Goal: Task Accomplishment & Management: Manage account settings

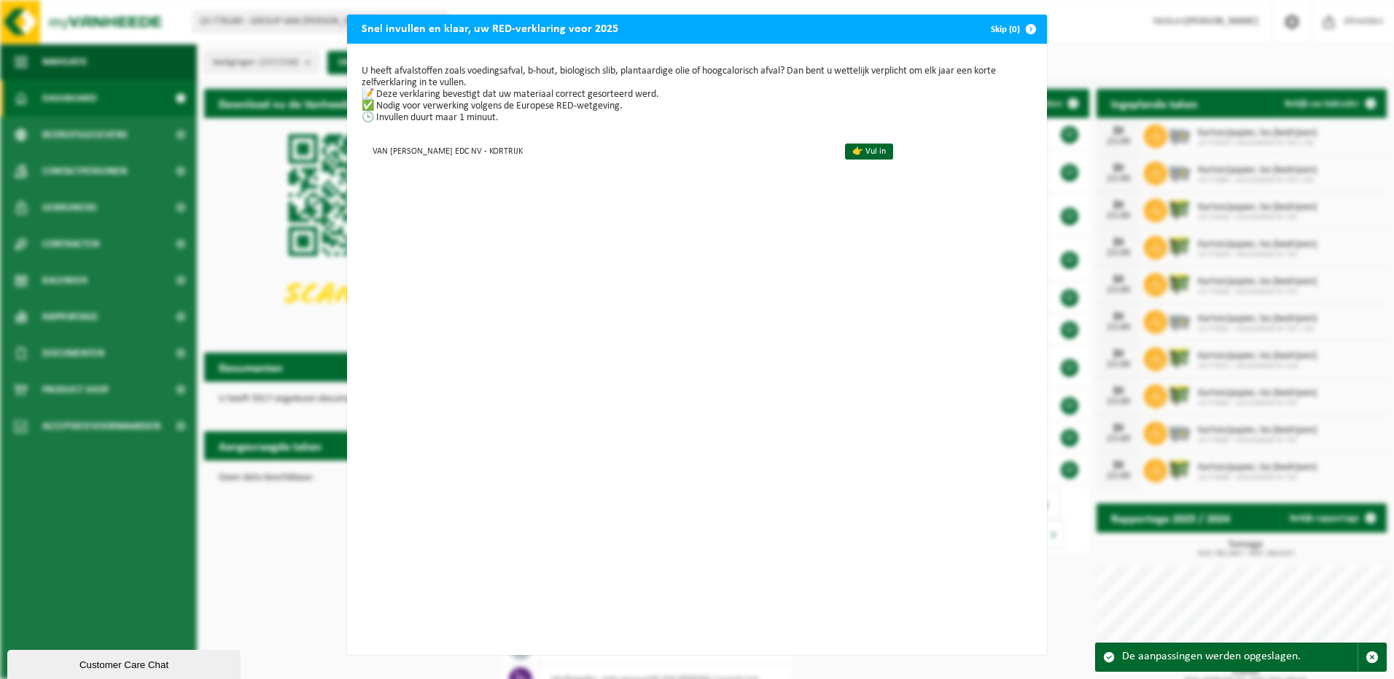
click at [1016, 26] on span "button" at bounding box center [1030, 29] width 29 height 29
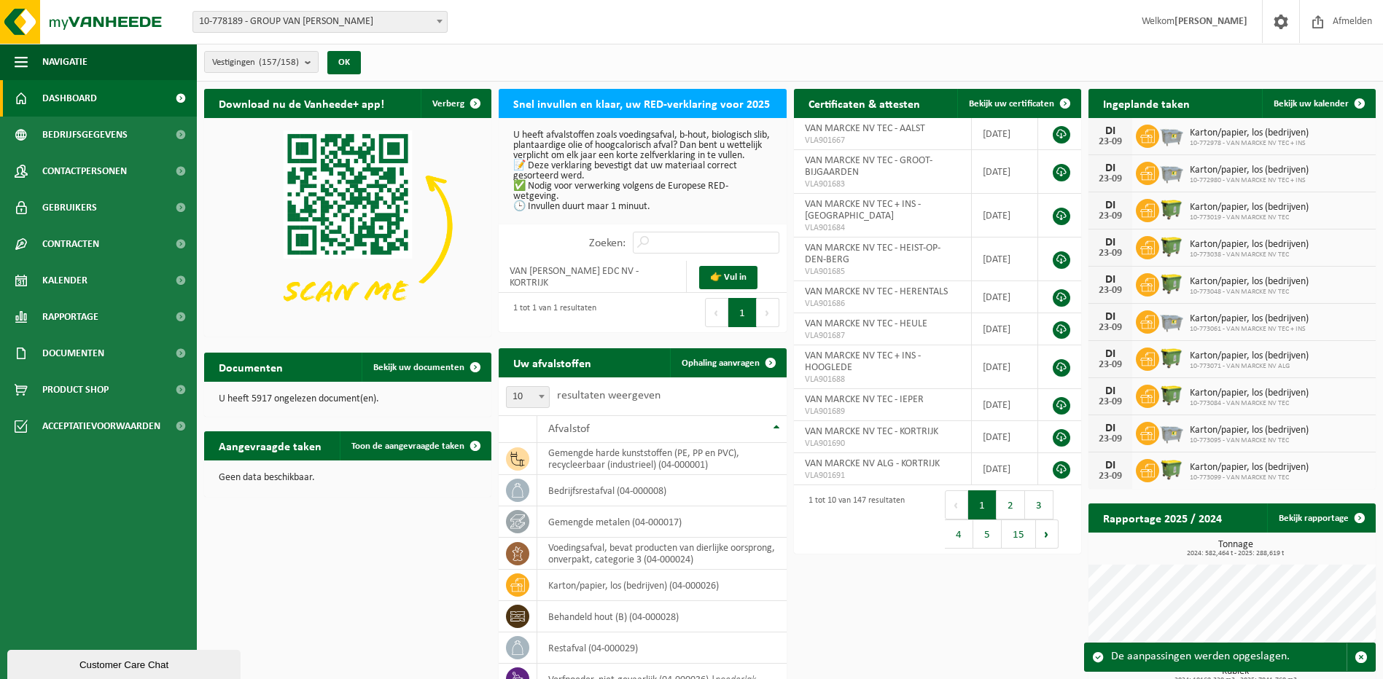
click at [372, 17] on span "10-778189 - GROUP VAN [PERSON_NAME]" at bounding box center [320, 22] width 254 height 20
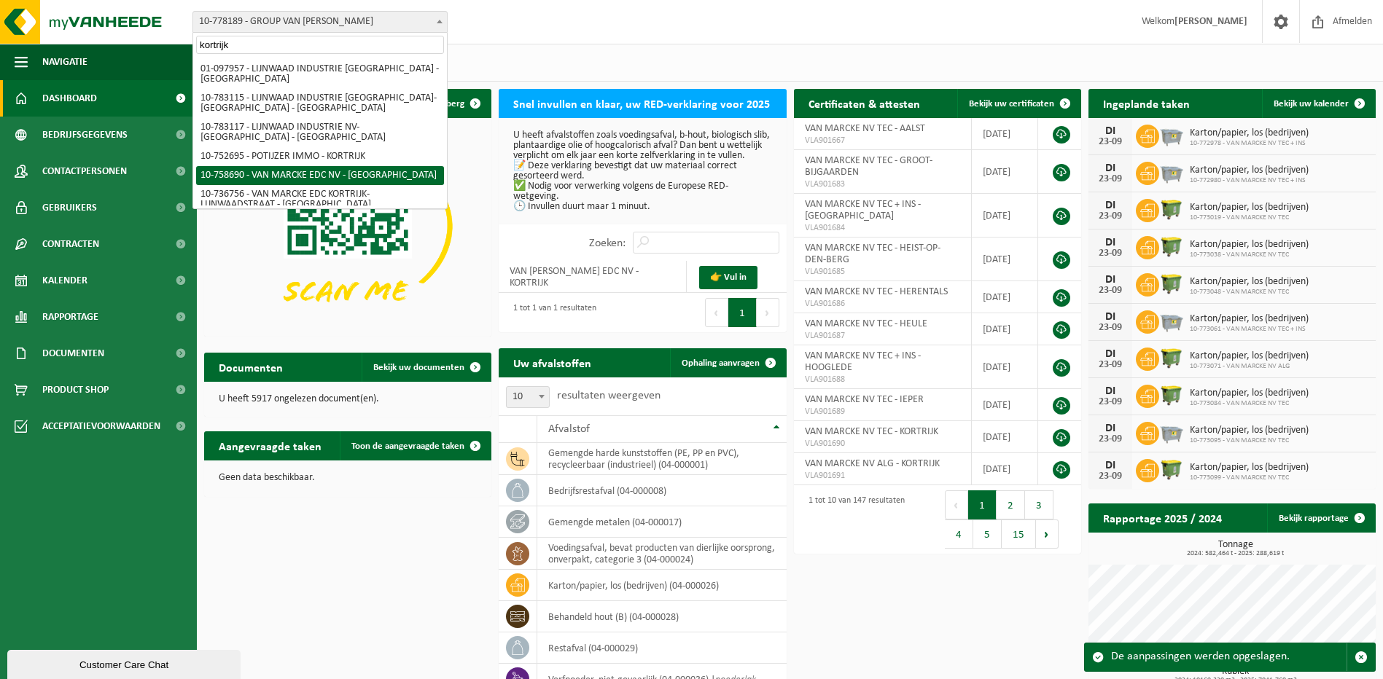
type input "kortrijk"
select select "20218"
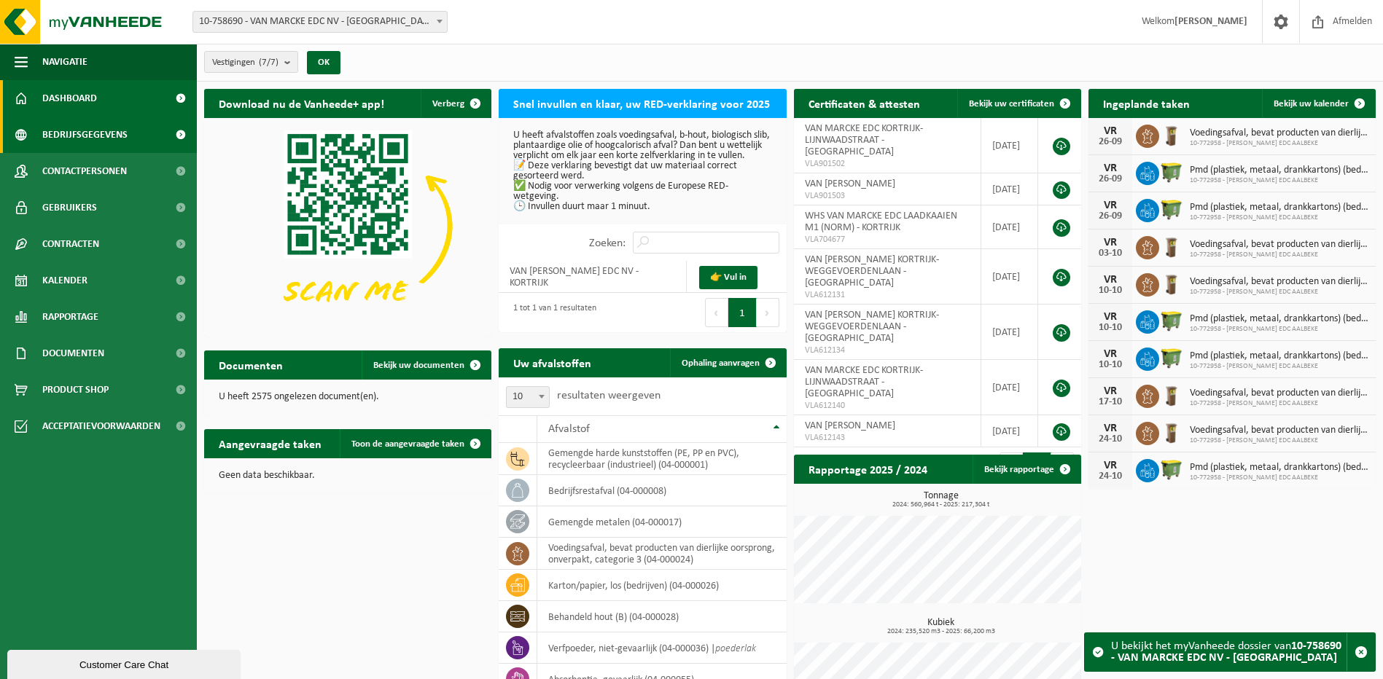
click at [117, 131] on span "Bedrijfsgegevens" at bounding box center [84, 135] width 85 height 36
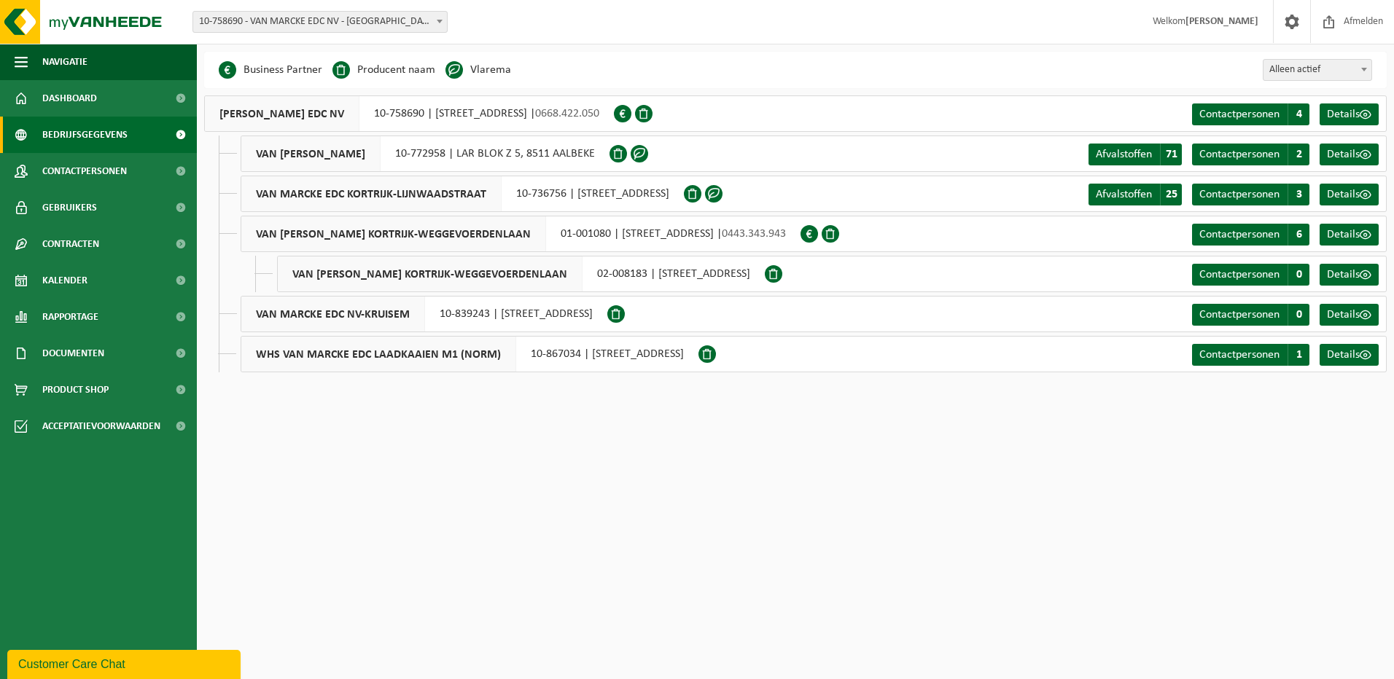
click at [376, 232] on span "VAN [PERSON_NAME] KORTRIJK-WEGGEVOERDENLAAN" at bounding box center [393, 233] width 305 height 35
click at [434, 21] on span at bounding box center [439, 21] width 15 height 19
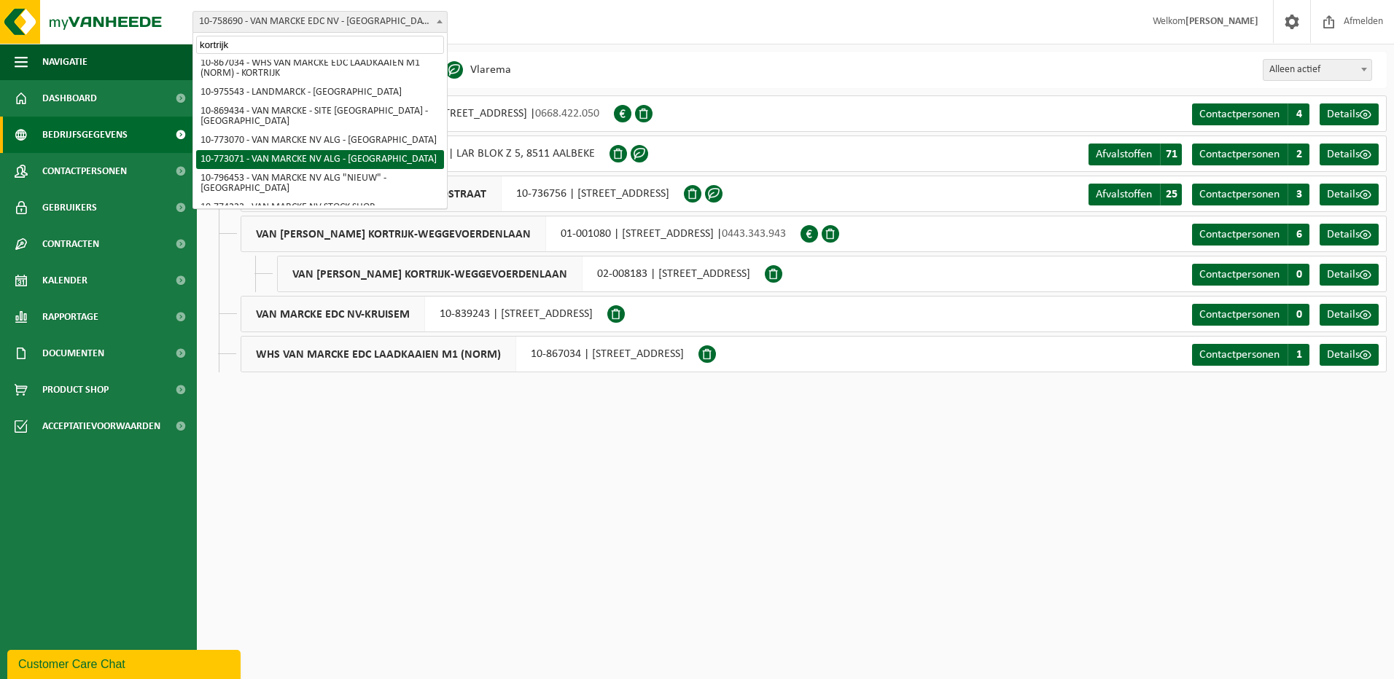
scroll to position [292, 0]
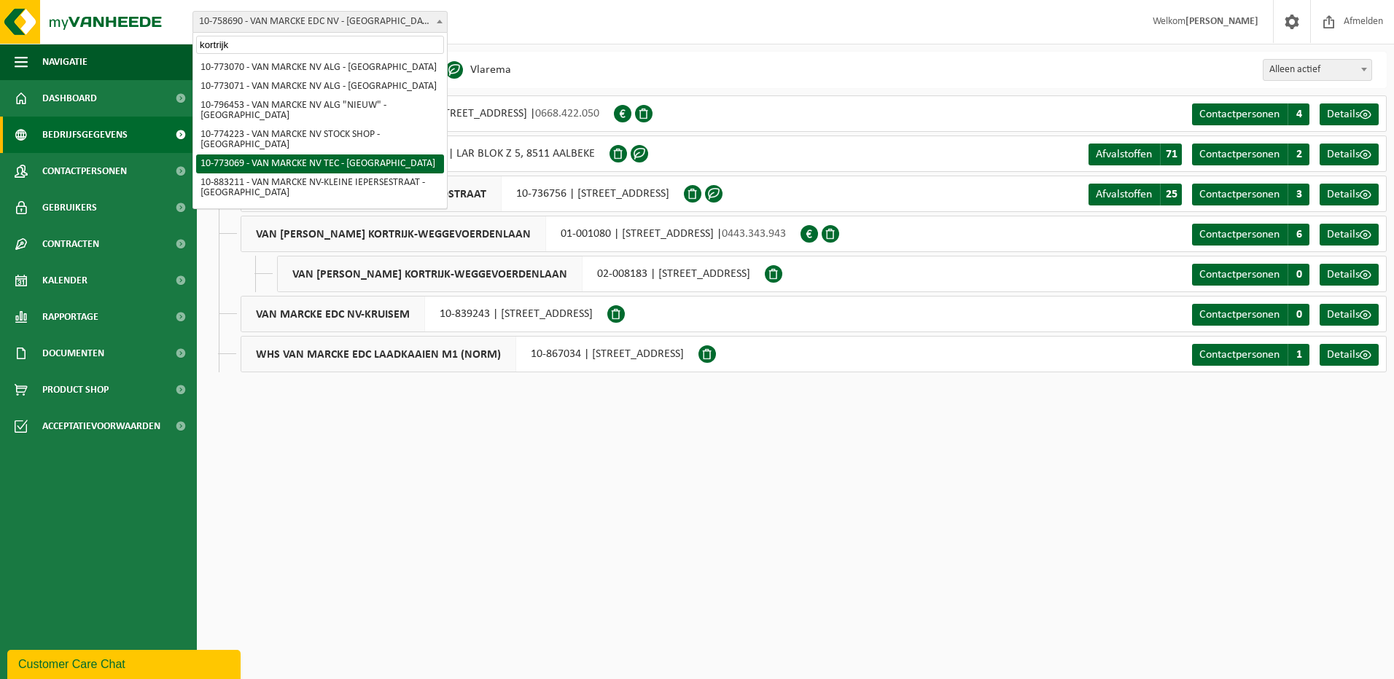
type input "kortrijk"
select select "19796"
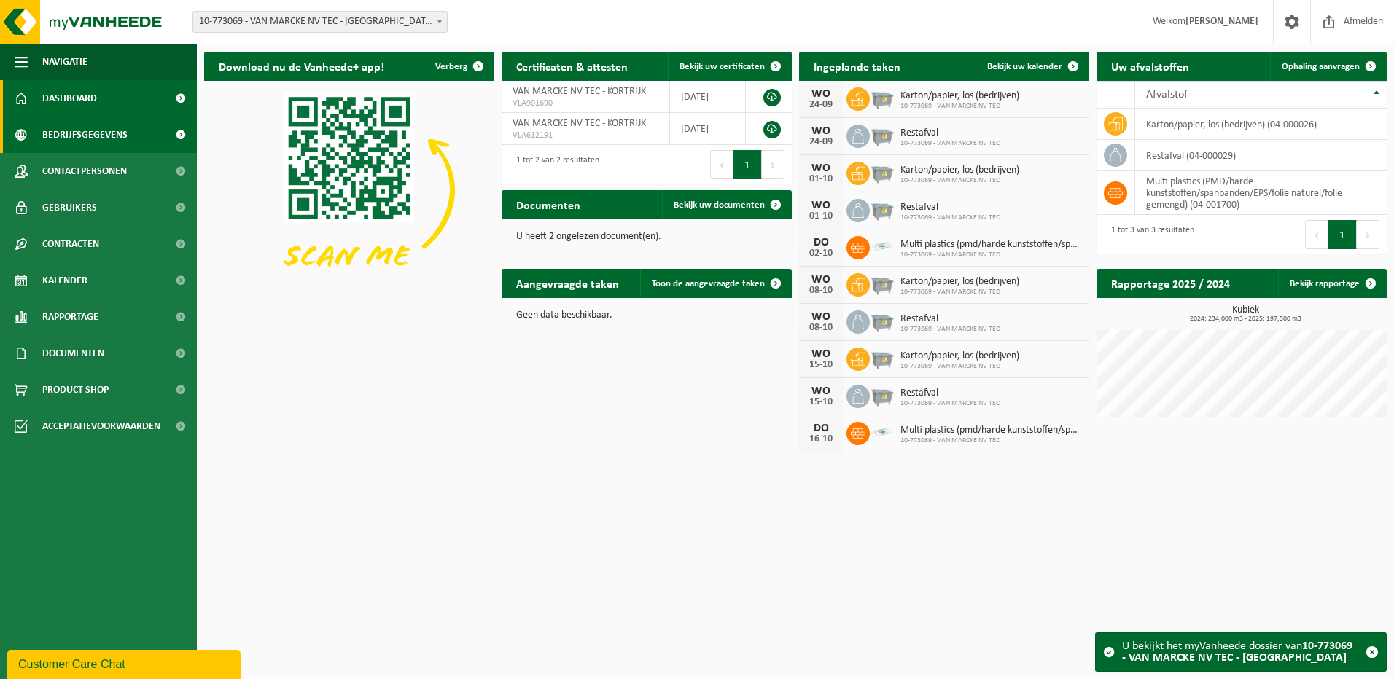
click at [63, 126] on span "Bedrijfsgegevens" at bounding box center [84, 135] width 85 height 36
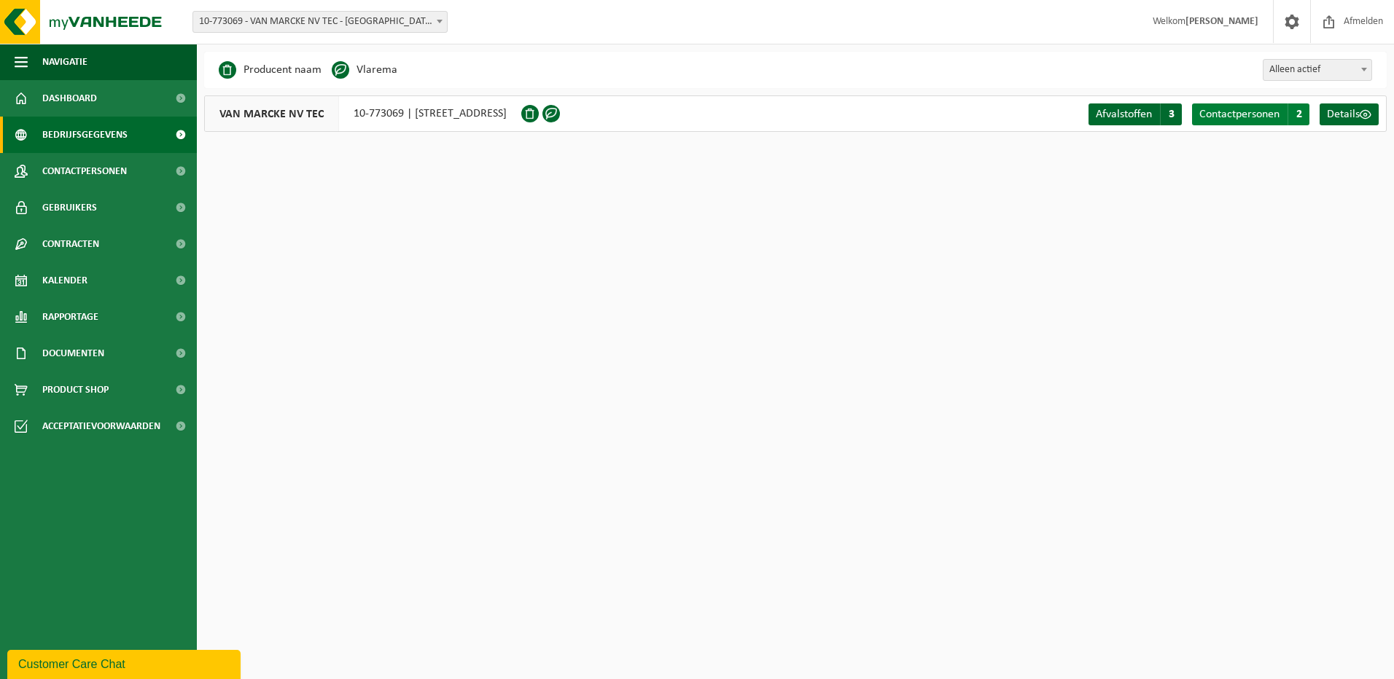
click at [1300, 112] on span "2" at bounding box center [1298, 115] width 22 height 22
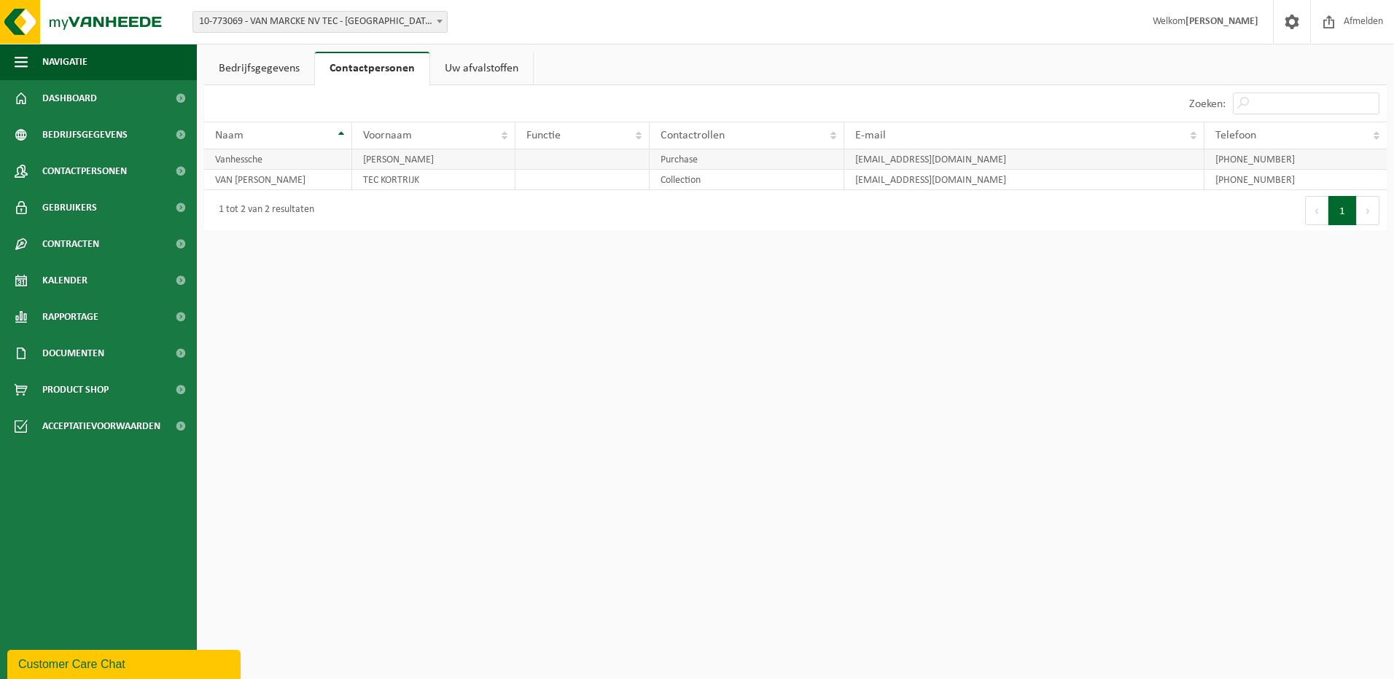
click at [1101, 155] on td "[EMAIL_ADDRESS][DOMAIN_NAME]" at bounding box center [1024, 159] width 361 height 20
click at [319, 163] on td "Vanhessche" at bounding box center [278, 159] width 148 height 20
click at [249, 163] on td "Vanhessche" at bounding box center [278, 159] width 148 height 20
click at [887, 164] on td "documentatiecenter@vanmarcke.be" at bounding box center [1024, 159] width 361 height 20
click at [1268, 165] on td "+32 56 23 77 12" at bounding box center [1295, 159] width 182 height 20
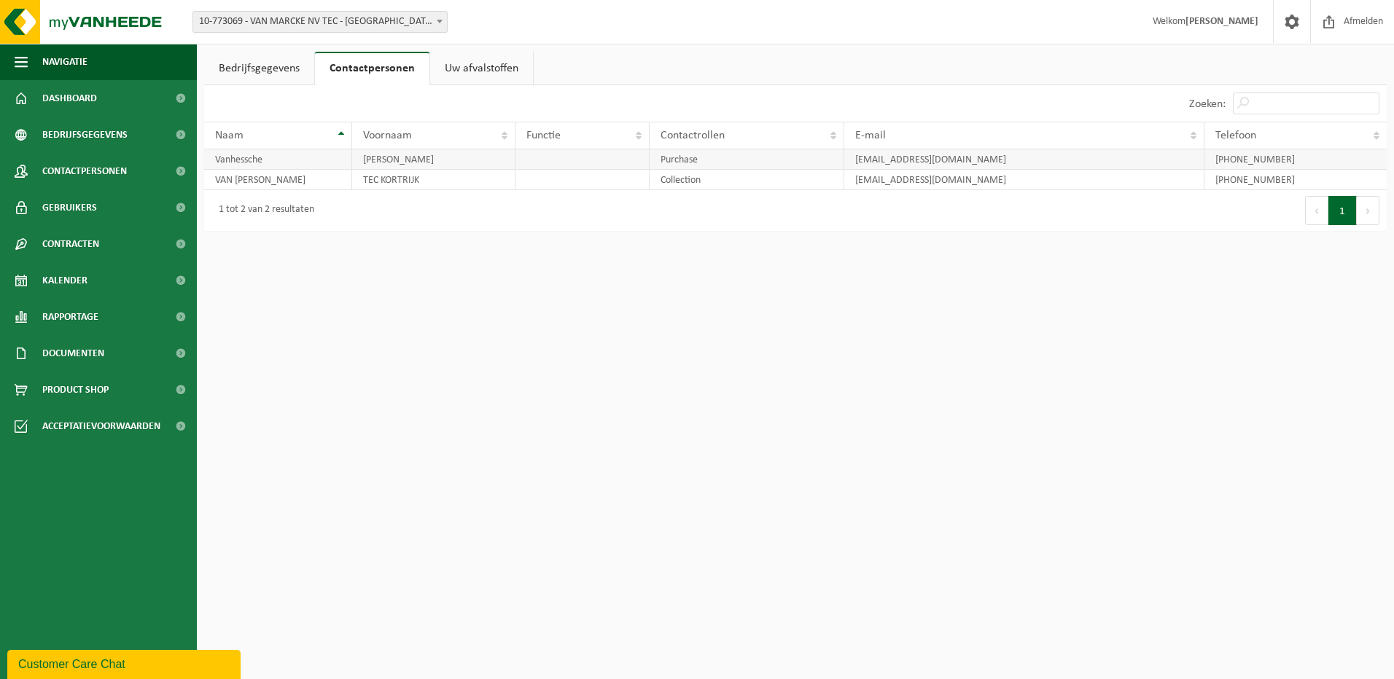
click at [715, 167] on td "Purchase" at bounding box center [746, 159] width 195 height 20
click at [224, 174] on td "VAN [PERSON_NAME]" at bounding box center [278, 180] width 148 height 20
click at [235, 158] on td "Vanhessche" at bounding box center [278, 159] width 148 height 20
click at [259, 60] on link "Bedrijfsgegevens" at bounding box center [259, 69] width 110 height 34
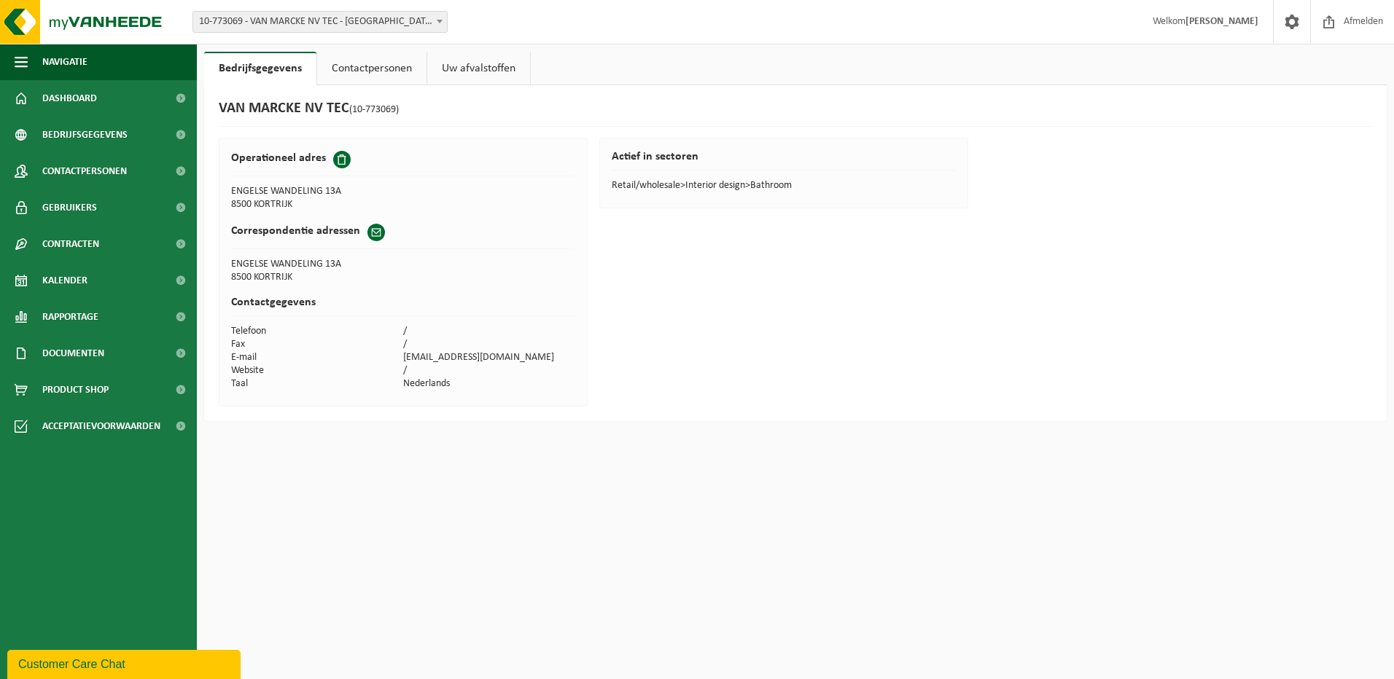
click at [370, 65] on link "Contactpersonen" at bounding box center [371, 69] width 109 height 34
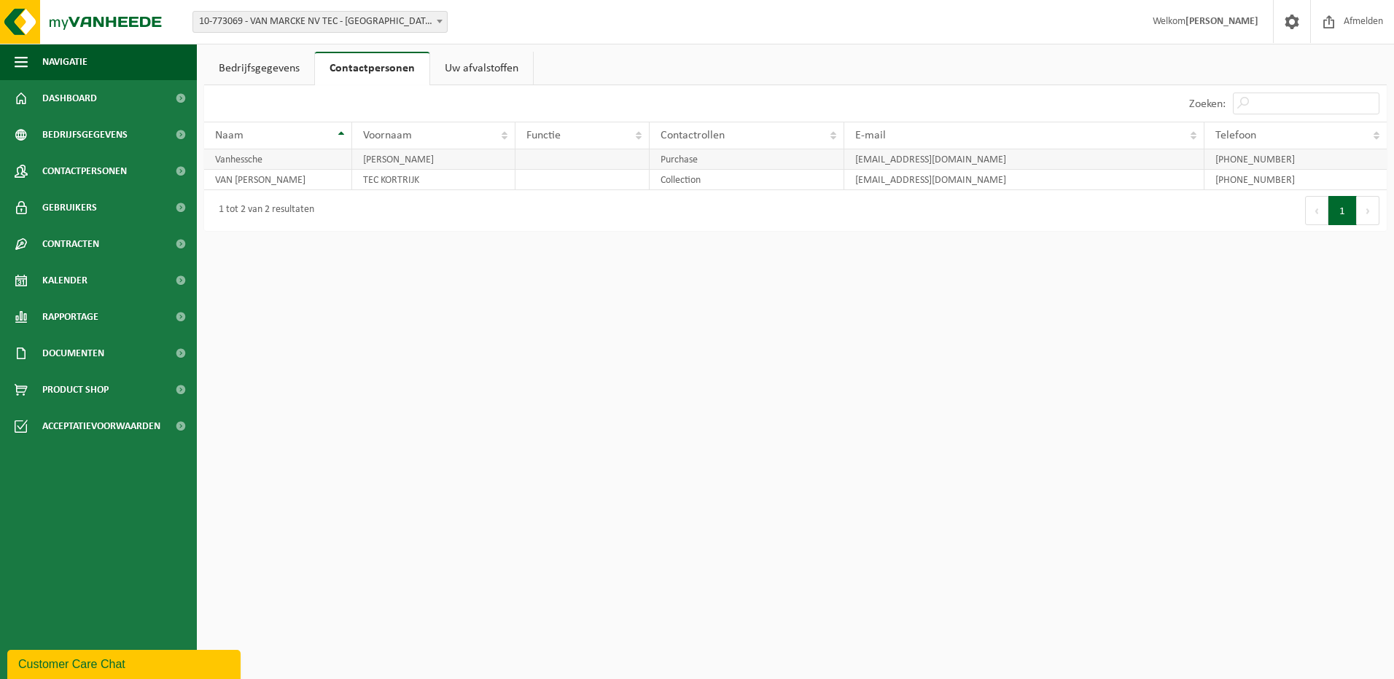
click at [387, 163] on td "Hans" at bounding box center [434, 159] width 164 height 20
click at [386, 184] on td "TEC KORTRIJK" at bounding box center [434, 180] width 164 height 20
click at [114, 171] on span "Contactpersonen" at bounding box center [84, 171] width 85 height 36
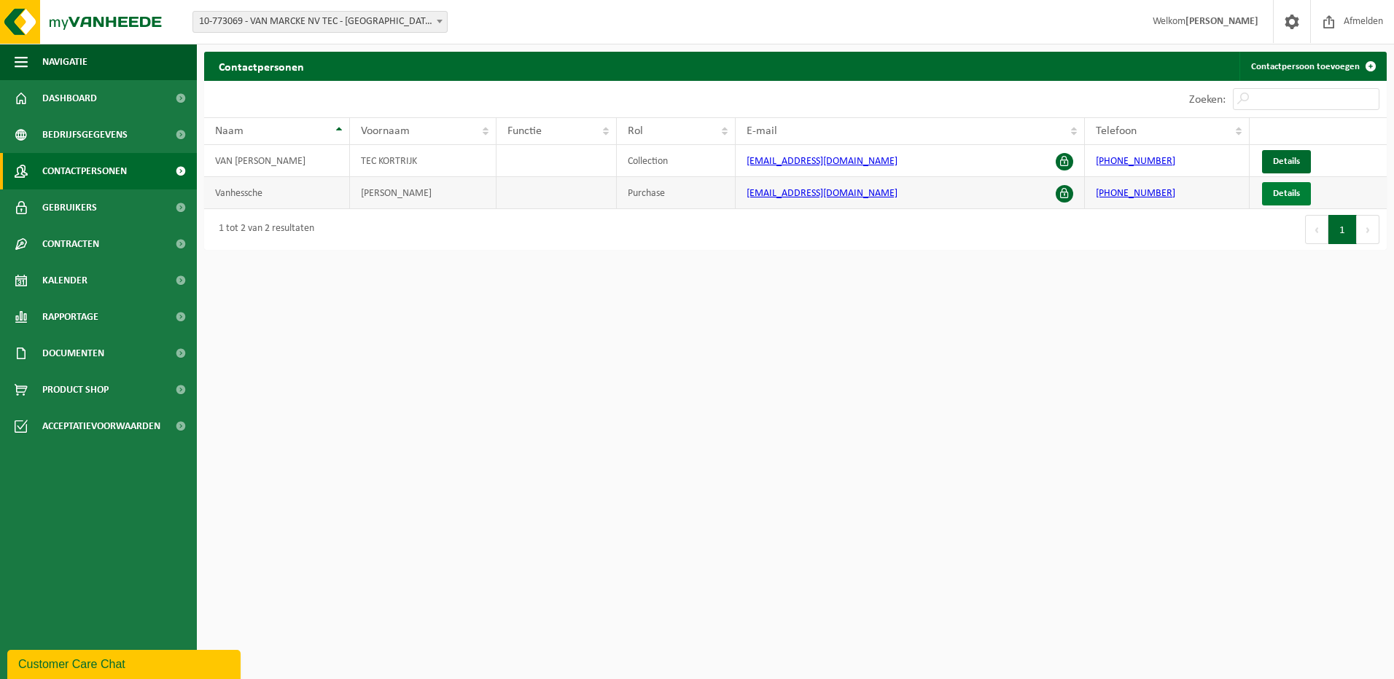
click at [1290, 192] on span "Details" at bounding box center [1286, 193] width 27 height 9
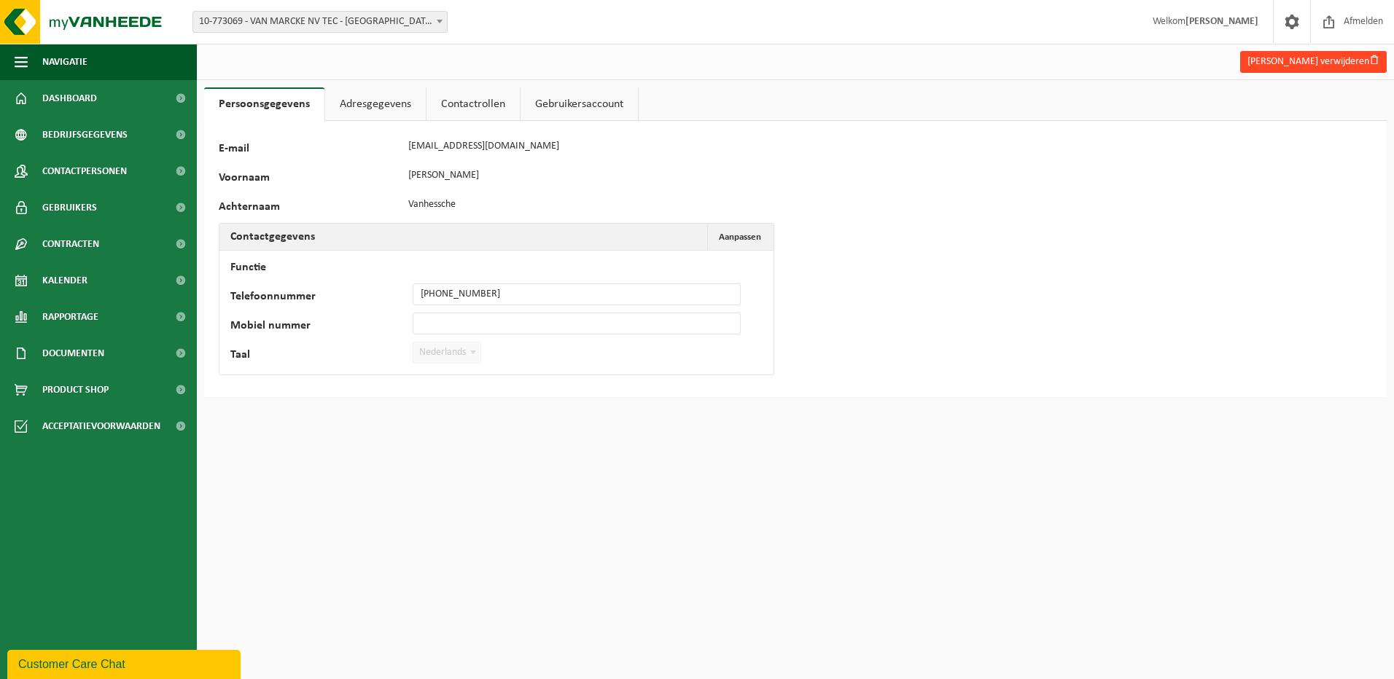
click at [1302, 61] on button "Hans Vanhessche verwijderen" at bounding box center [1313, 62] width 147 height 22
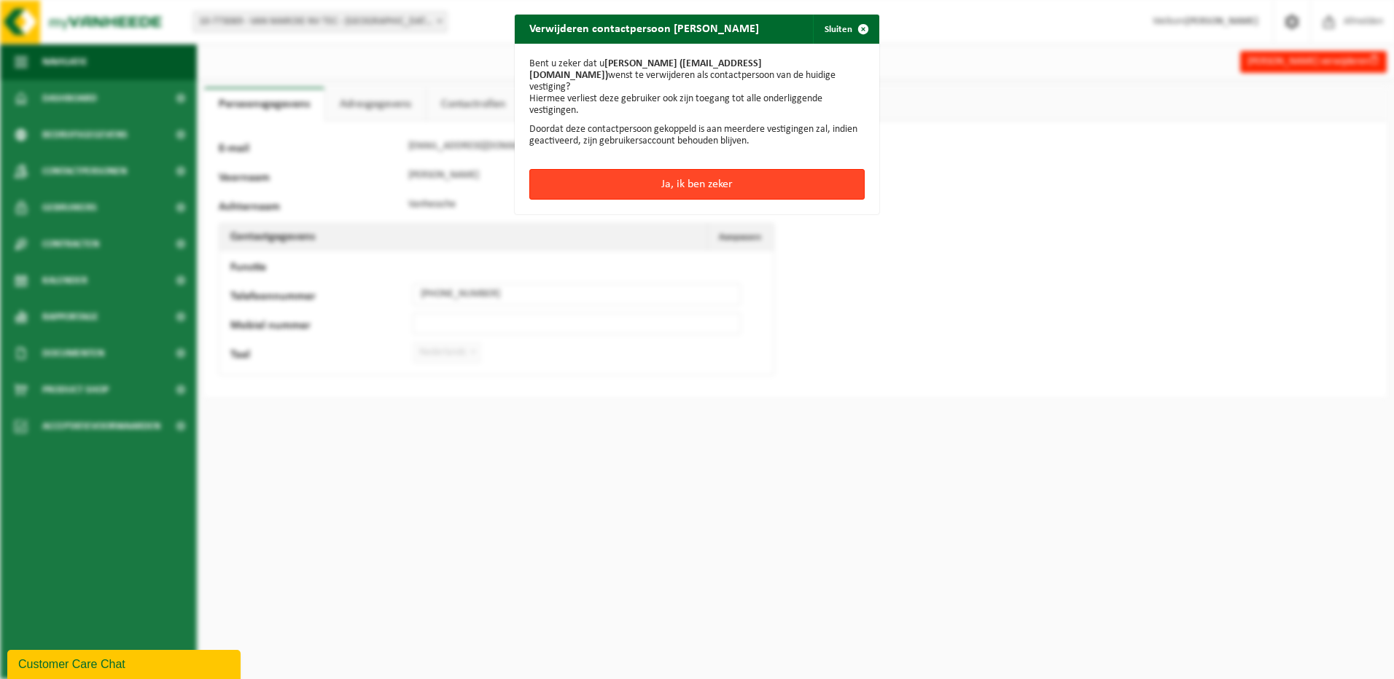
click at [676, 169] on button "Ja, ik ben zeker" at bounding box center [696, 184] width 335 height 31
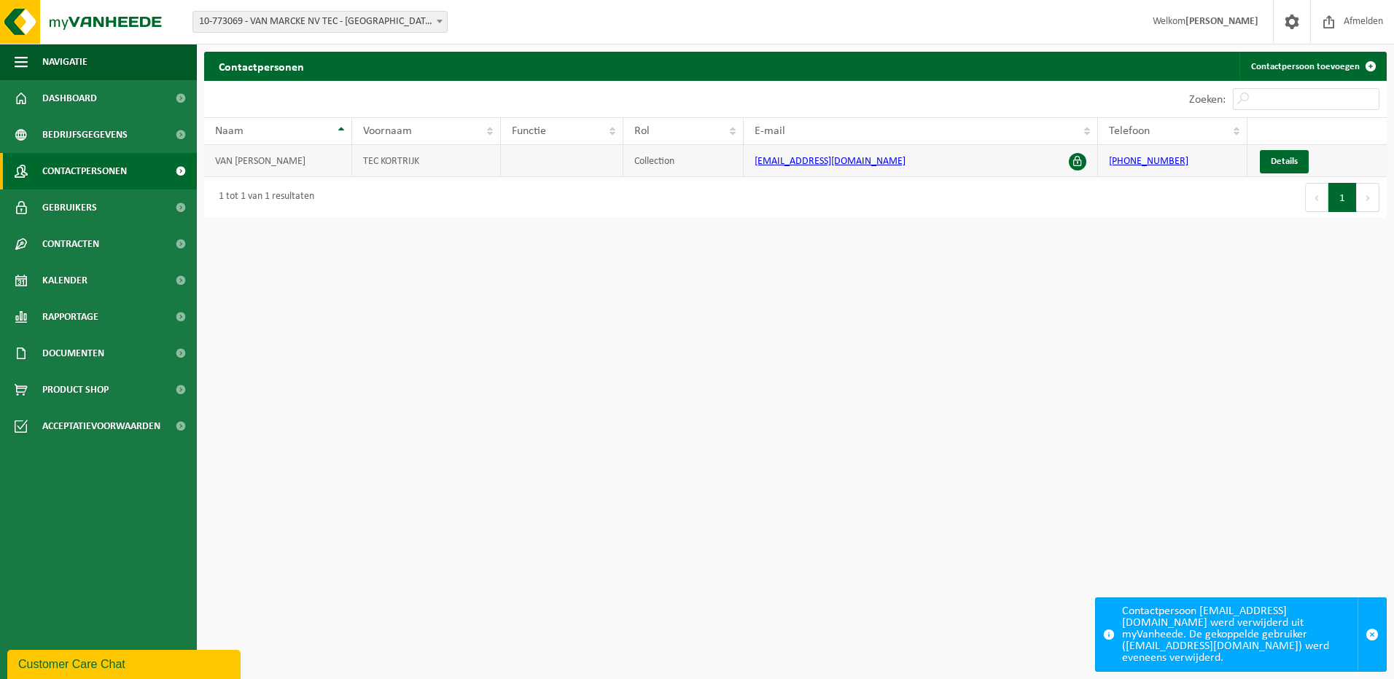
click at [860, 163] on link "[EMAIL_ADDRESS][DOMAIN_NAME]" at bounding box center [829, 161] width 151 height 11
click at [68, 209] on span "Gebruikers" at bounding box center [69, 208] width 55 height 36
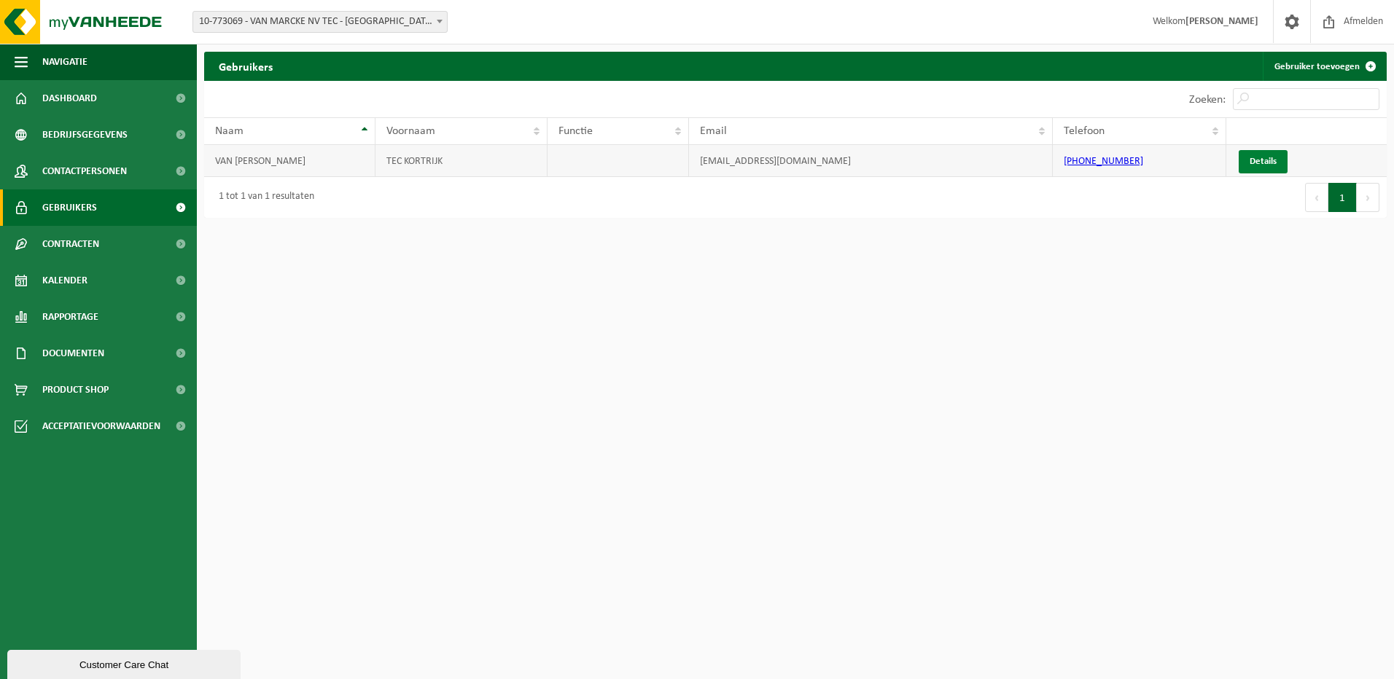
click at [1256, 159] on link "Details" at bounding box center [1262, 161] width 49 height 23
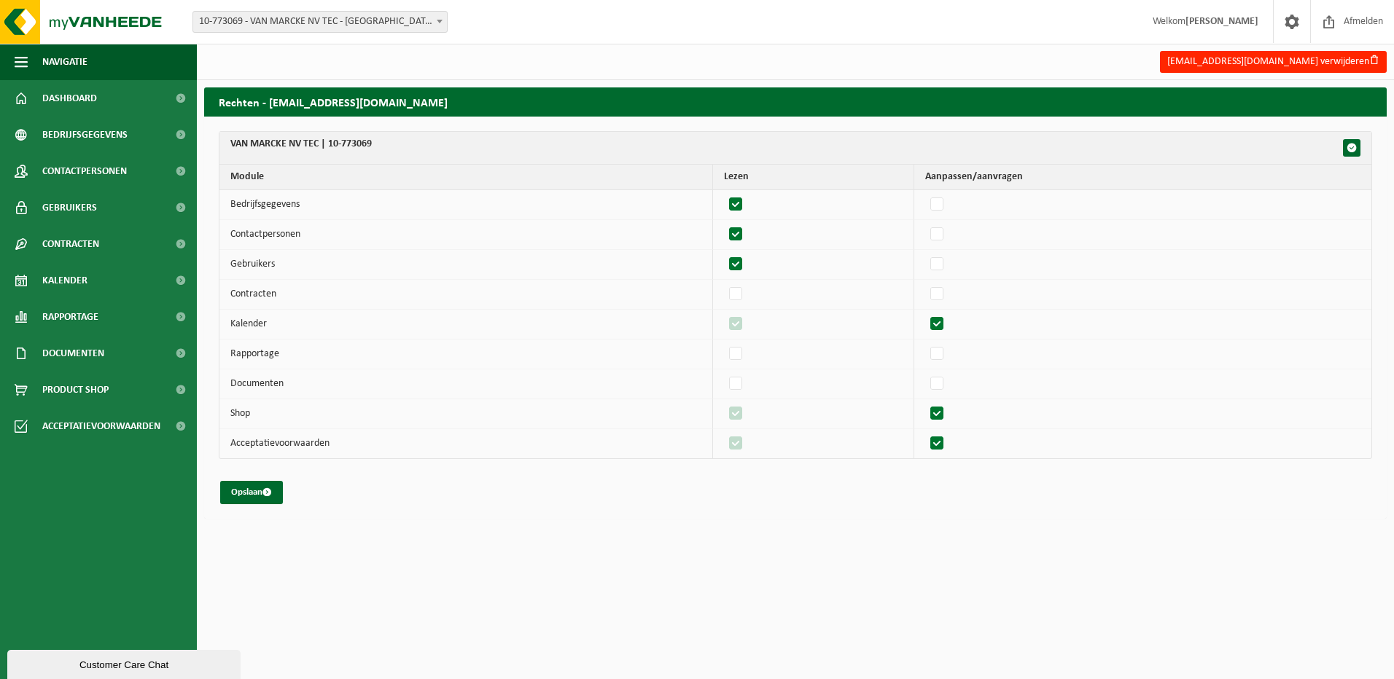
click at [389, 261] on td "Gebruikers" at bounding box center [465, 265] width 493 height 30
click at [72, 95] on span "Dashboard" at bounding box center [69, 98] width 55 height 36
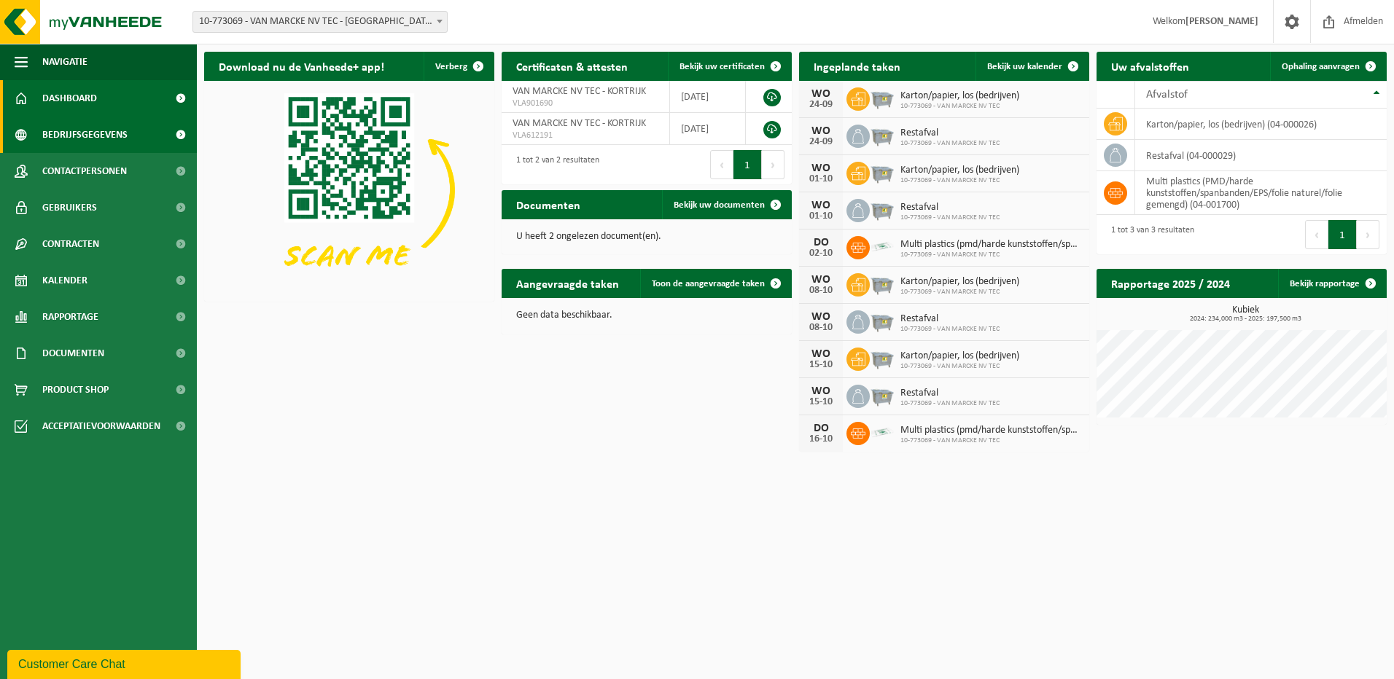
click at [72, 128] on span "Bedrijfsgegevens" at bounding box center [84, 135] width 85 height 36
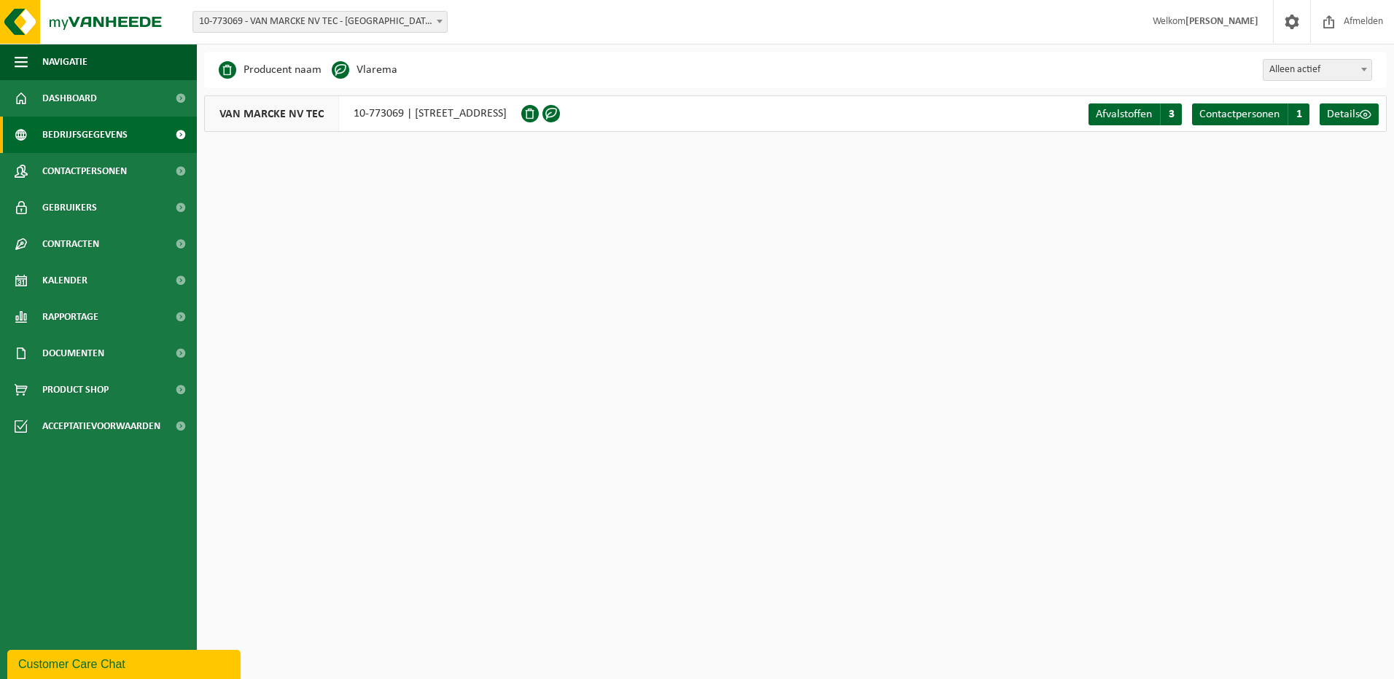
click at [72, 128] on span "Bedrijfsgegevens" at bounding box center [84, 135] width 85 height 36
click at [1353, 117] on span "Details" at bounding box center [1343, 115] width 33 height 12
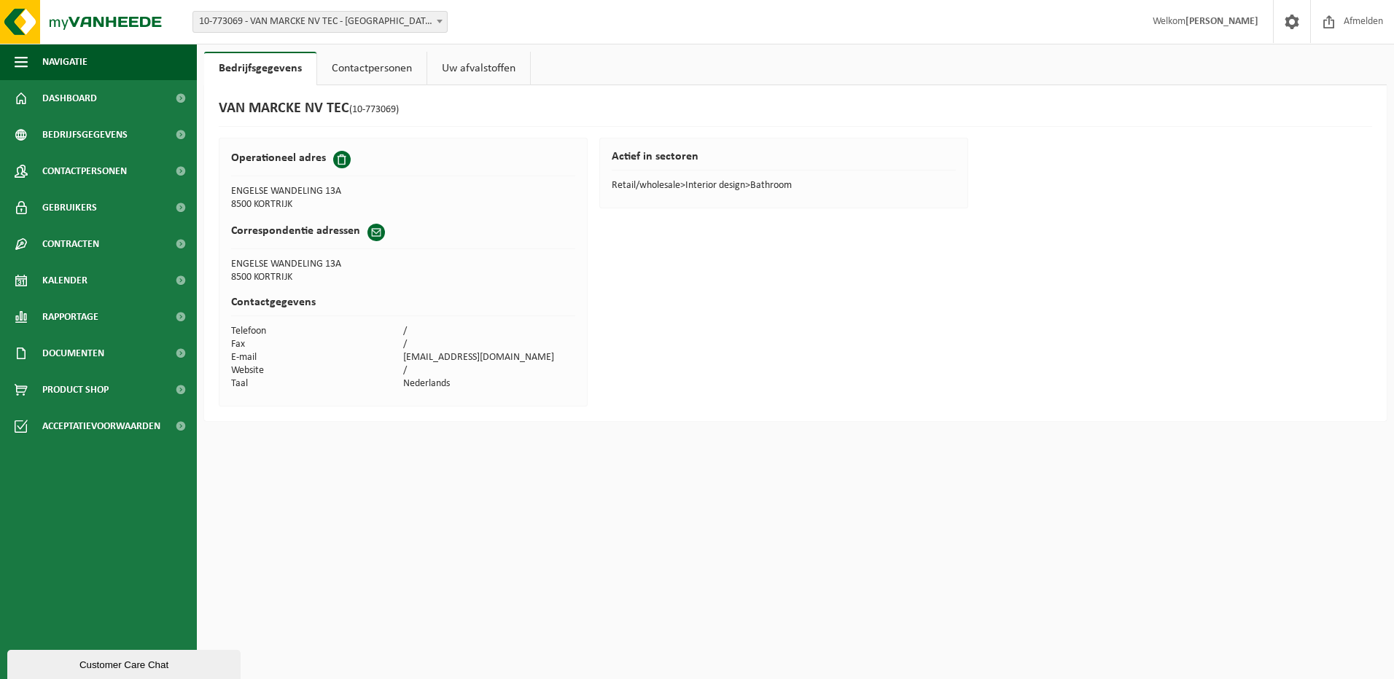
click at [370, 62] on link "Contactpersonen" at bounding box center [371, 69] width 109 height 34
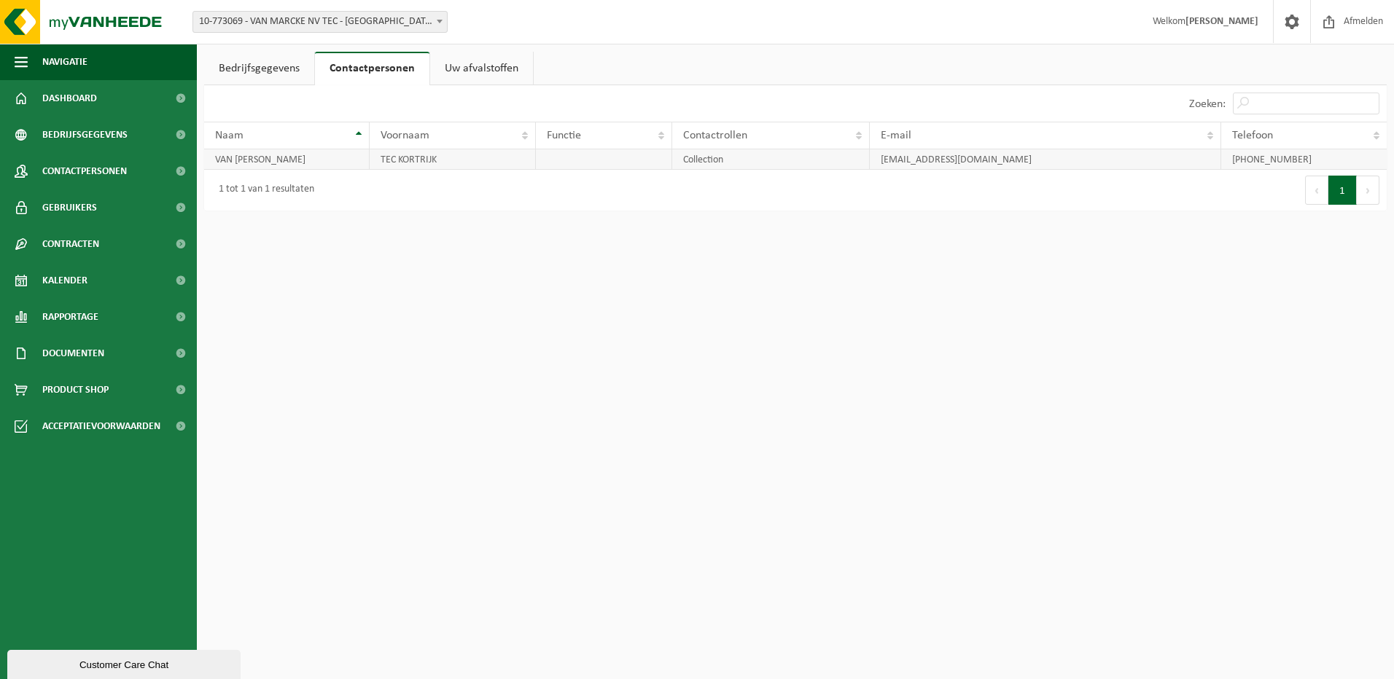
click at [293, 153] on td "VAN MARCKE" at bounding box center [286, 159] width 165 height 20
click at [465, 70] on link "Uw afvalstoffen" at bounding box center [481, 69] width 103 height 34
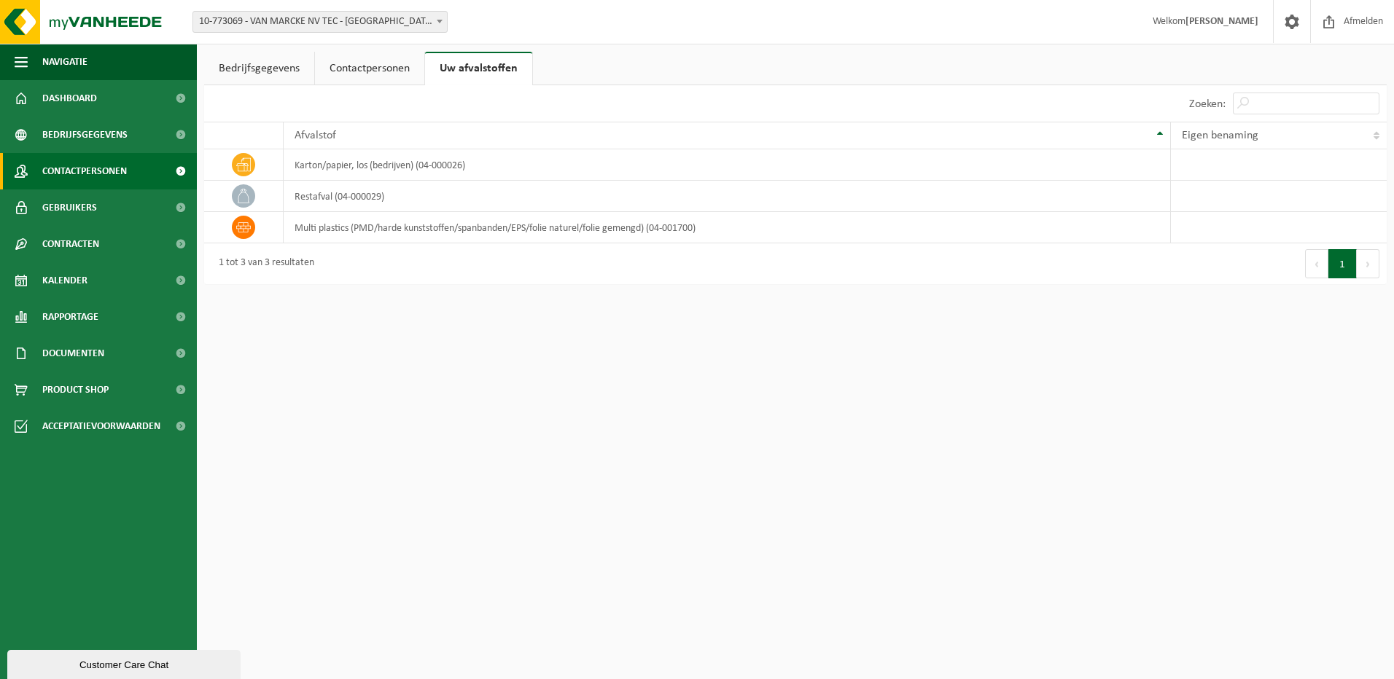
click at [114, 165] on span "Contactpersonen" at bounding box center [84, 171] width 85 height 36
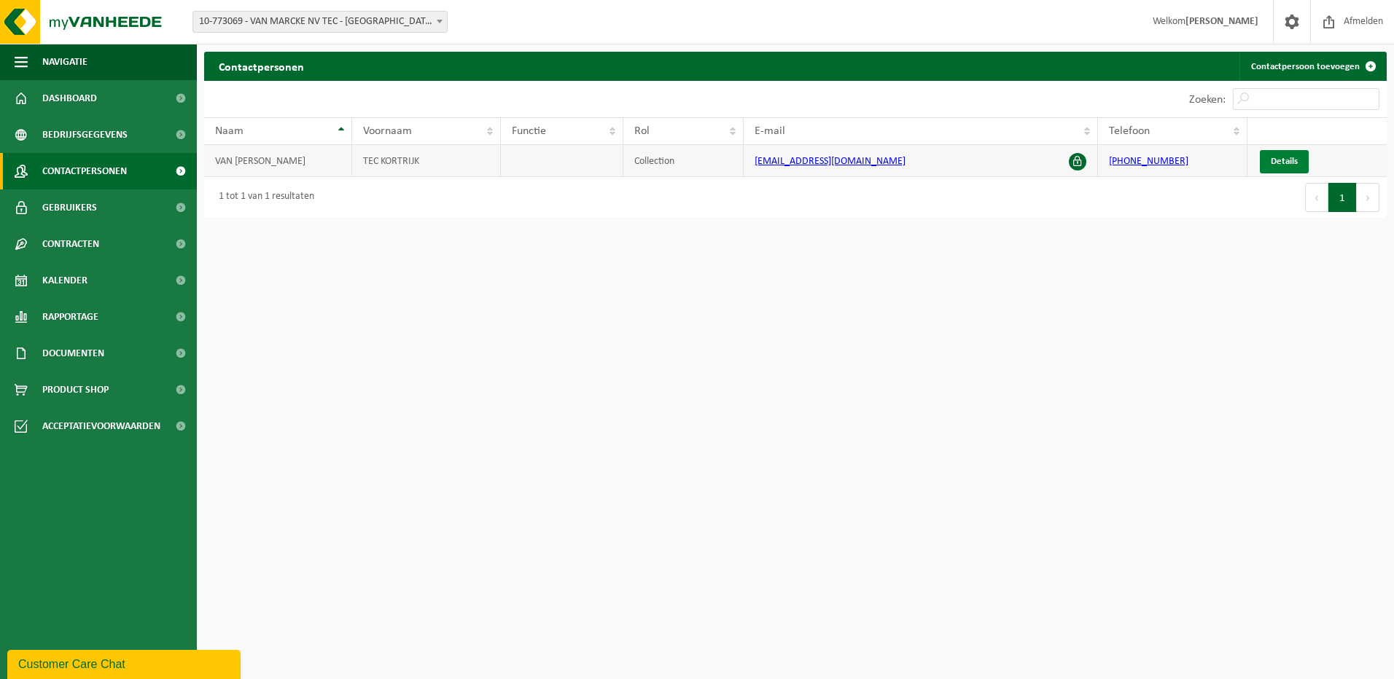
click at [1283, 162] on span "Details" at bounding box center [1283, 161] width 27 height 9
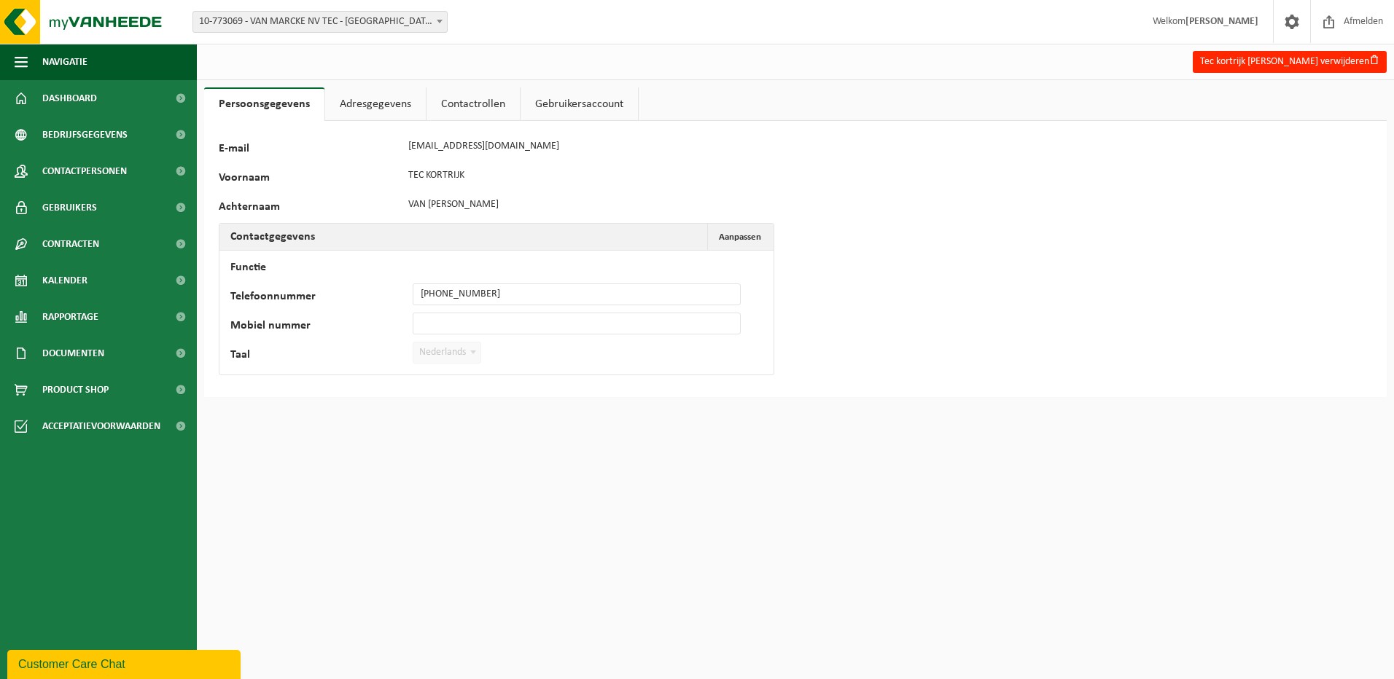
click at [382, 106] on link "Adresgegevens" at bounding box center [375, 104] width 101 height 34
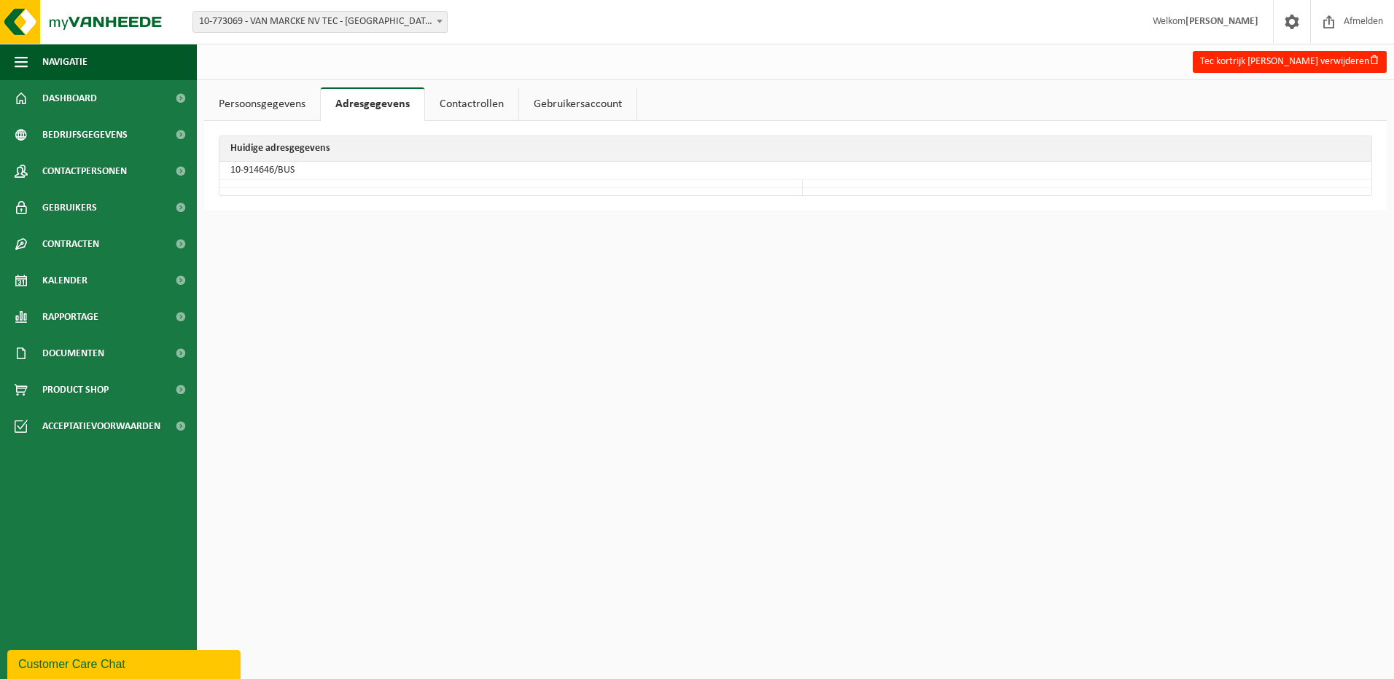
click at [482, 103] on link "Contactrollen" at bounding box center [471, 104] width 93 height 34
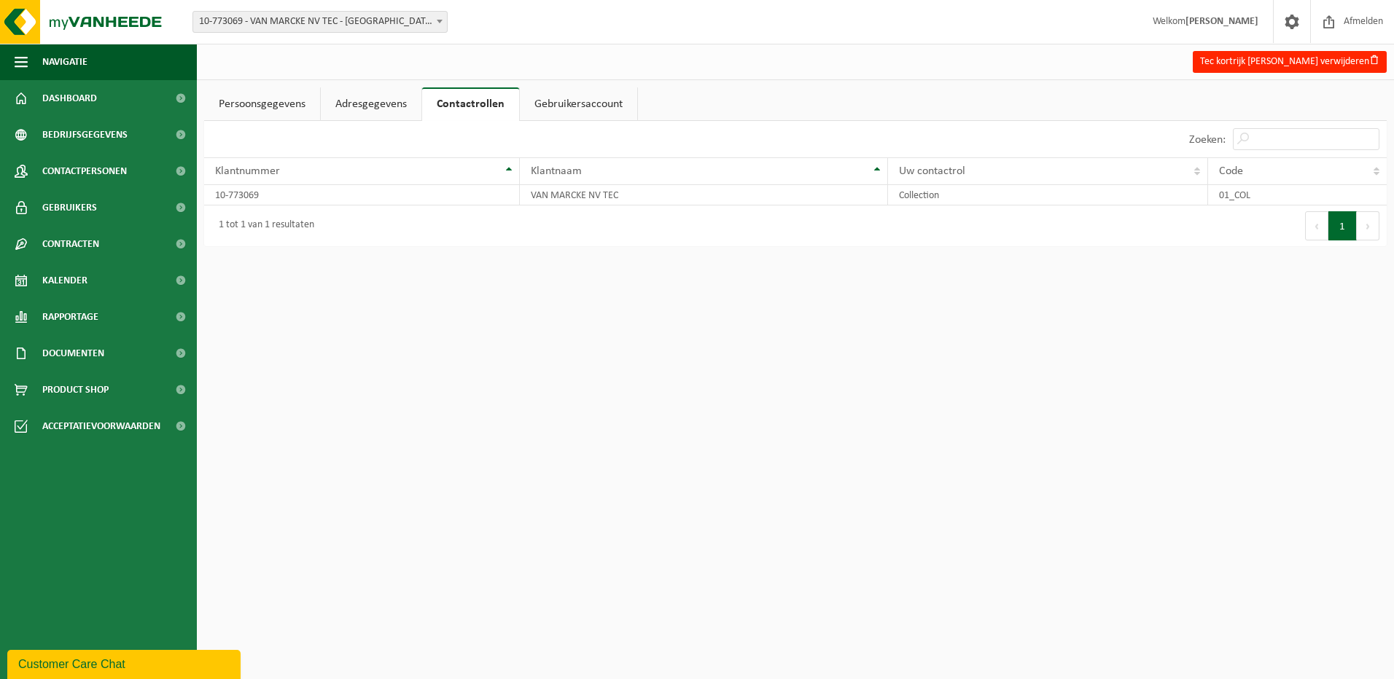
click at [620, 105] on link "Gebruikersaccount" at bounding box center [578, 104] width 117 height 34
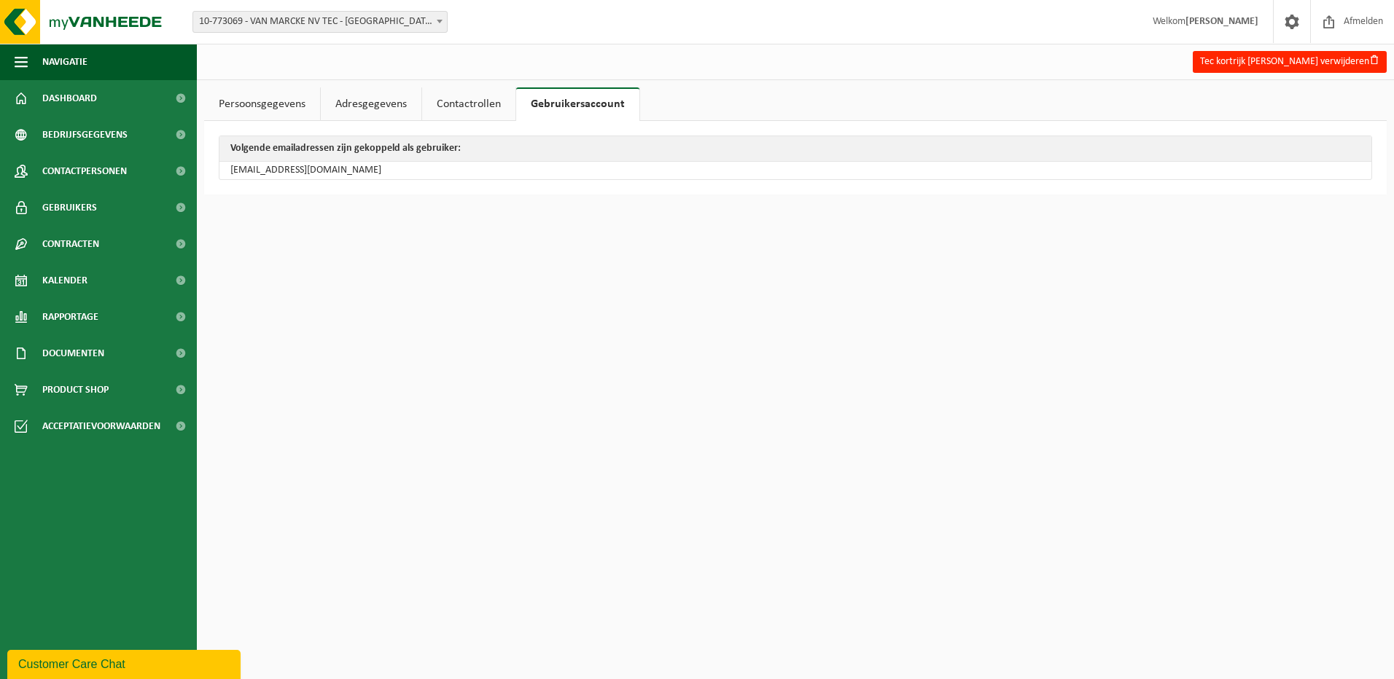
click at [351, 174] on td "[EMAIL_ADDRESS][DOMAIN_NAME]" at bounding box center [795, 170] width 1152 height 17
click at [458, 107] on link "Contactrollen" at bounding box center [468, 104] width 93 height 34
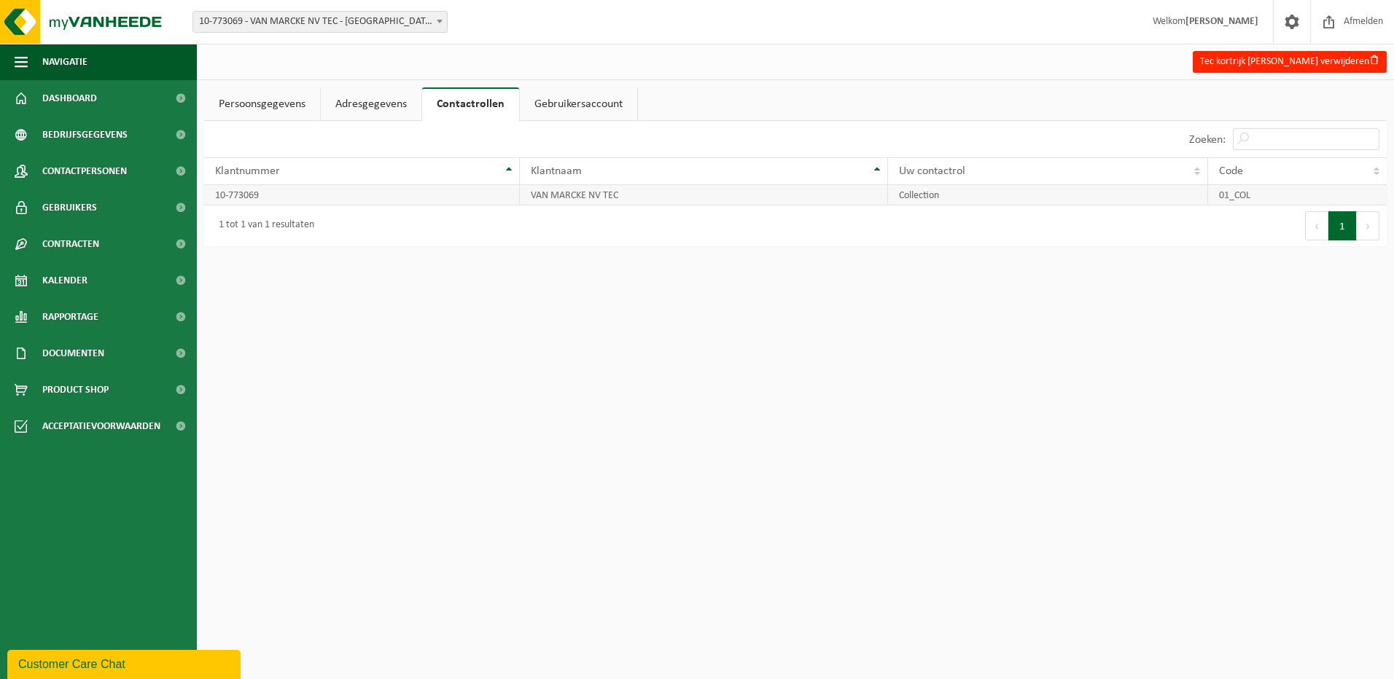
click at [551, 198] on td "VAN MARCKE NV TEC" at bounding box center [704, 195] width 368 height 20
click at [89, 211] on span "Gebruikers" at bounding box center [69, 208] width 55 height 36
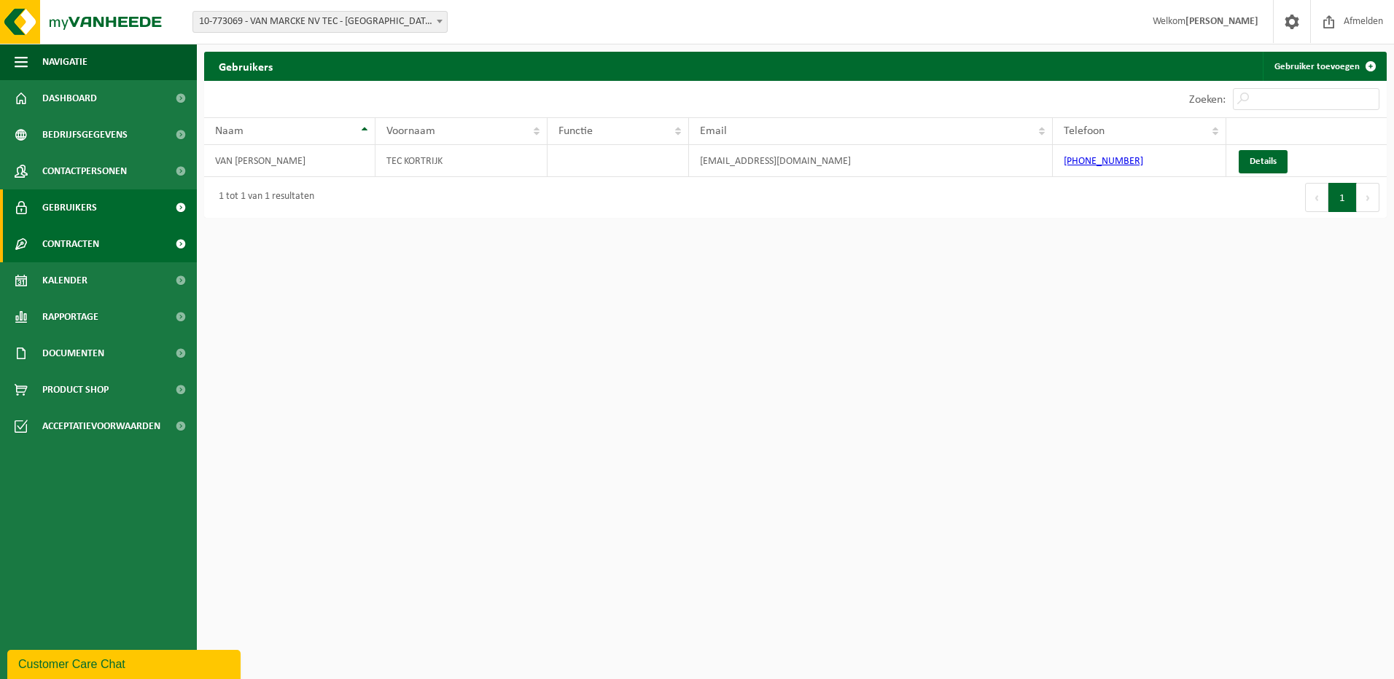
click at [83, 235] on span "Contracten" at bounding box center [70, 244] width 57 height 36
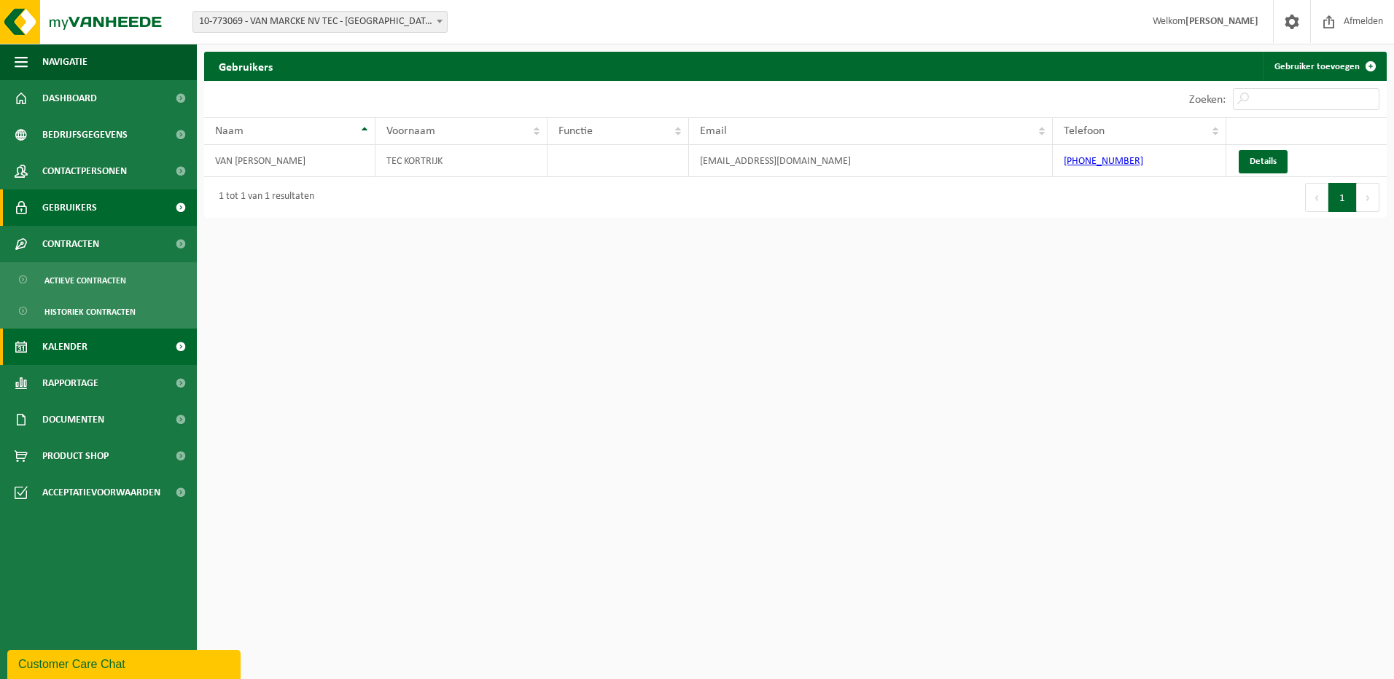
click at [78, 356] on span "Kalender" at bounding box center [64, 347] width 45 height 36
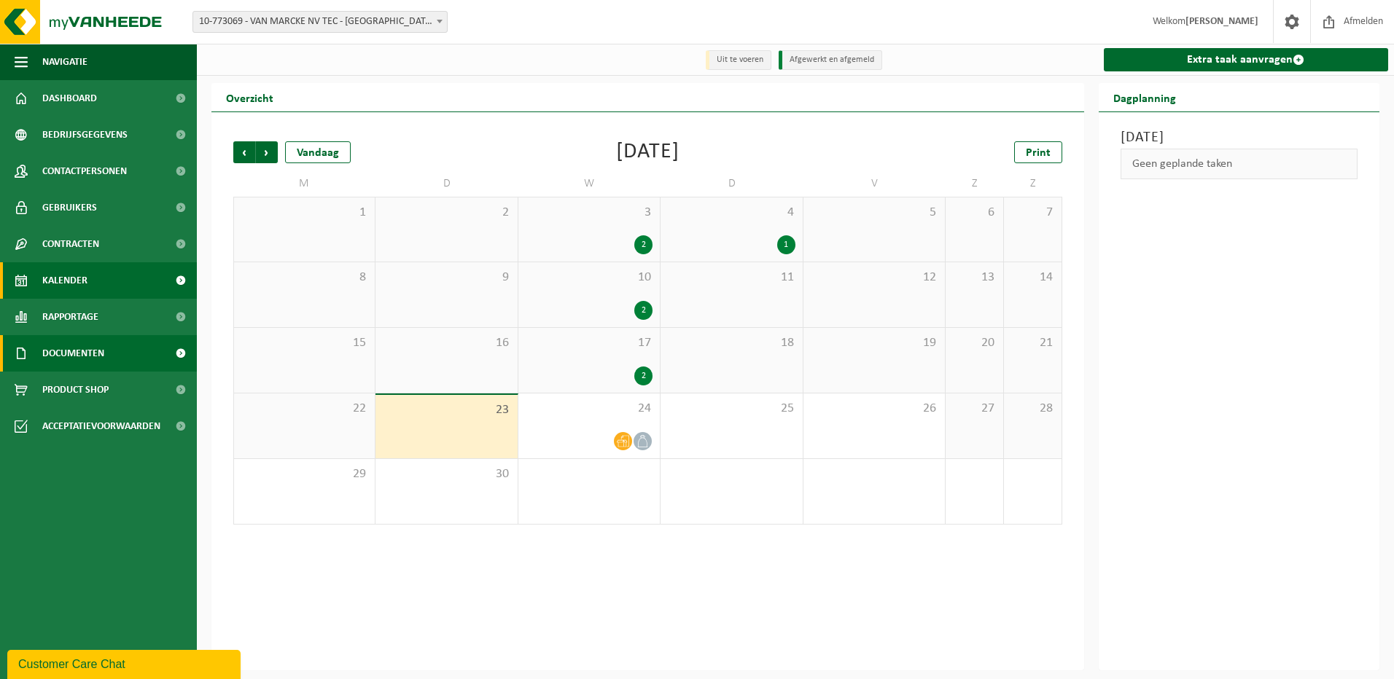
click at [88, 354] on span "Documenten" at bounding box center [73, 353] width 62 height 36
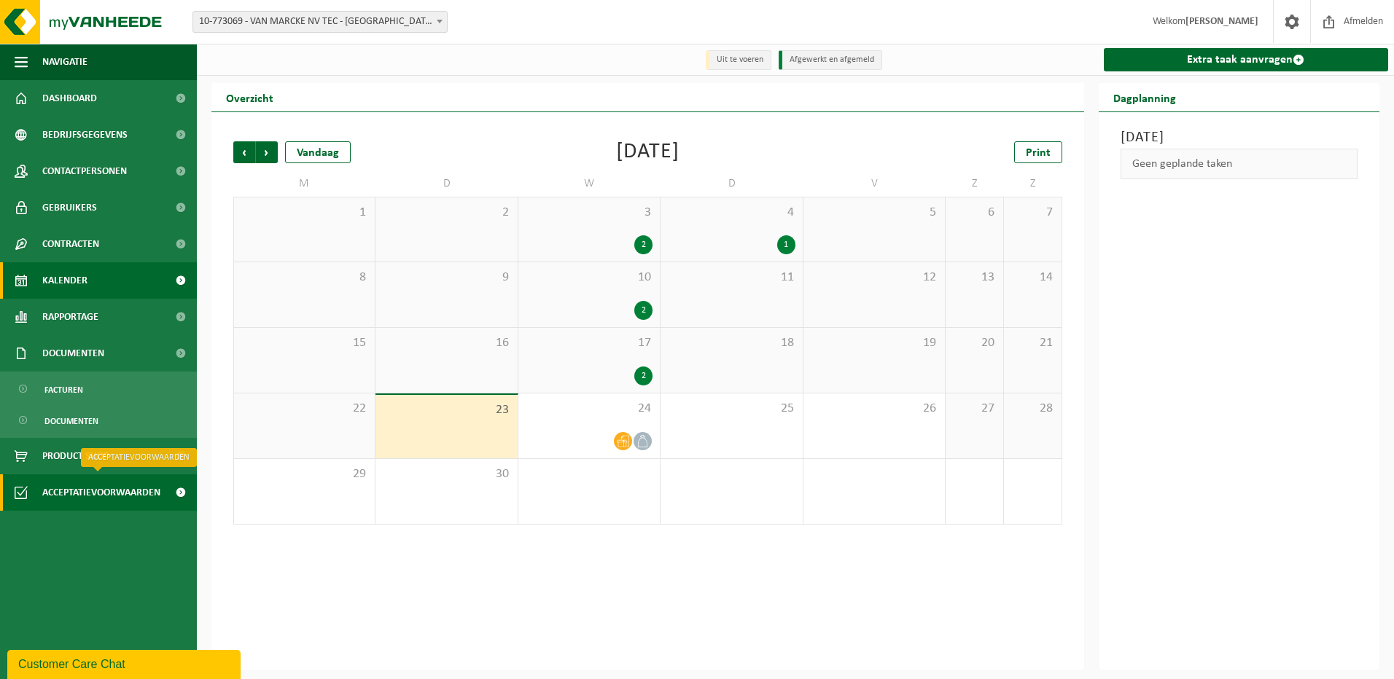
click at [85, 492] on span "Acceptatievoorwaarden" at bounding box center [101, 492] width 118 height 36
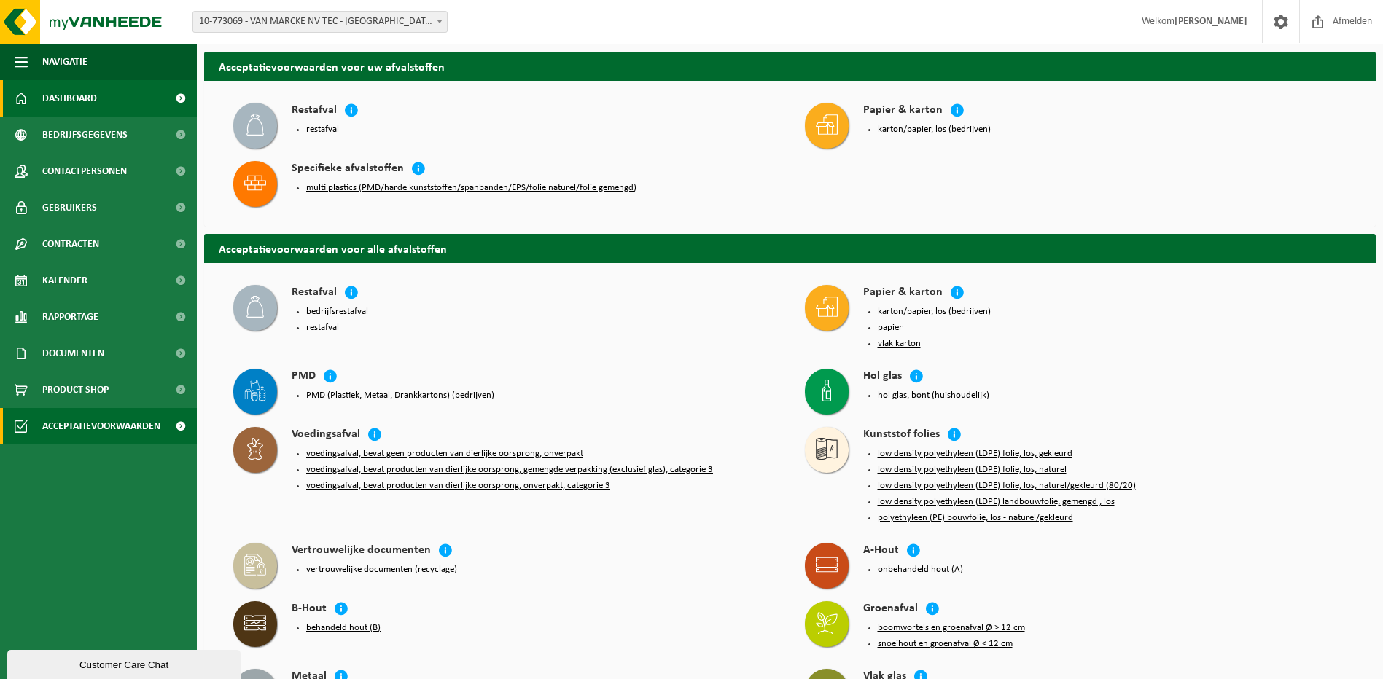
click at [79, 92] on span "Dashboard" at bounding box center [69, 98] width 55 height 36
